Goal: Check status: Check status

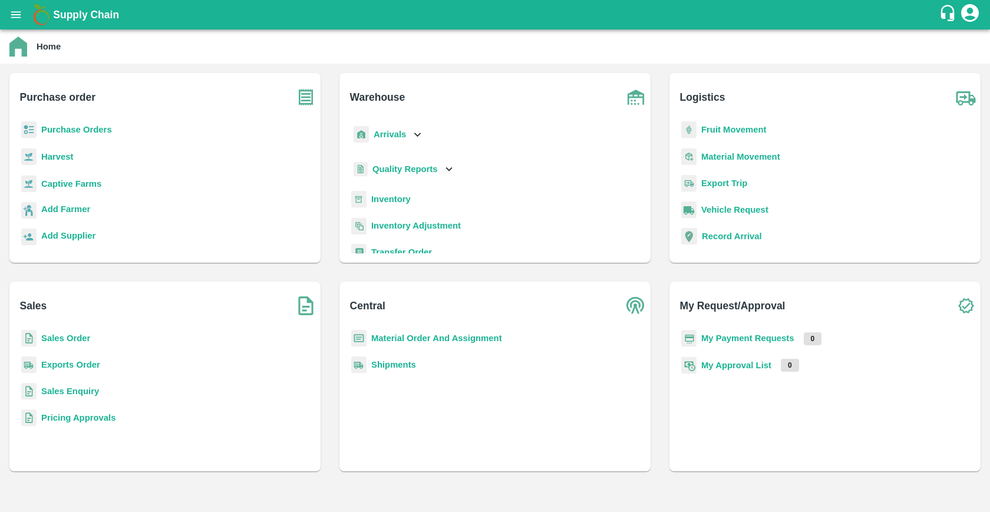
click at [57, 341] on b "Sales Order" at bounding box center [65, 338] width 49 height 9
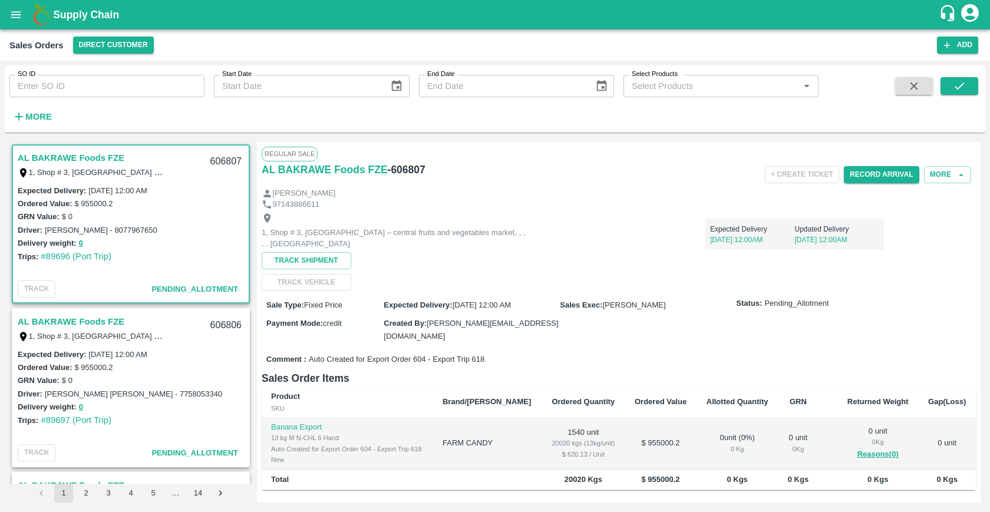
click at [136, 84] on input "SO ID" at bounding box center [106, 86] width 195 height 22
paste input "603970"
type input "603970"
click at [969, 90] on button "submit" at bounding box center [960, 86] width 38 height 18
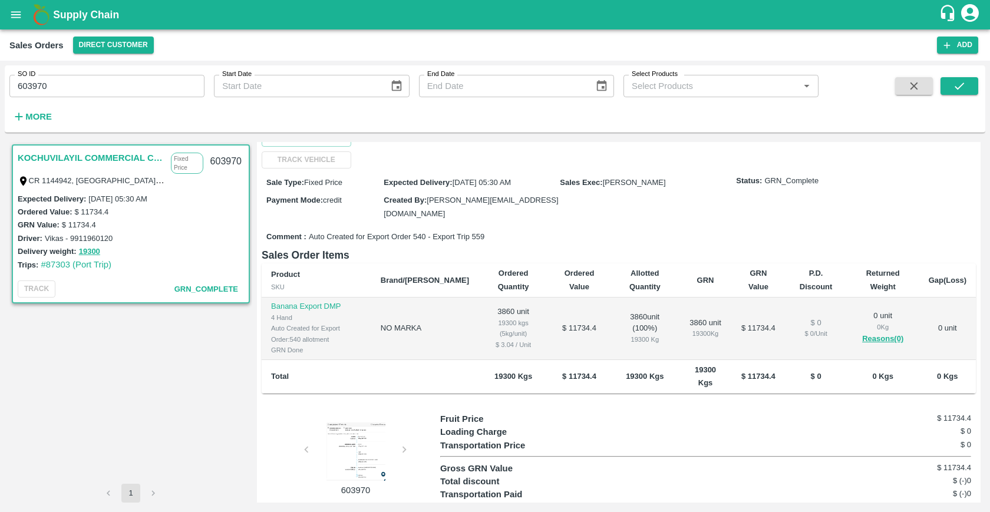
scroll to position [154, 0]
